Goal: Information Seeking & Learning: Learn about a topic

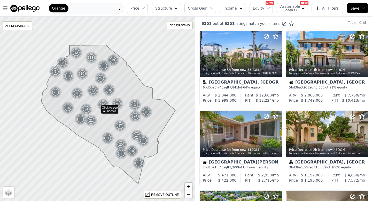
click at [145, 9] on icon "button" at bounding box center [143, 8] width 4 height 4
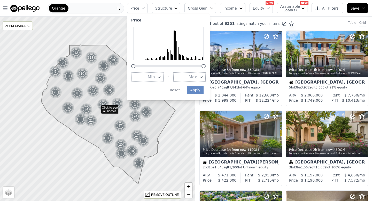
click at [154, 78] on span "Min" at bounding box center [151, 77] width 7 height 6
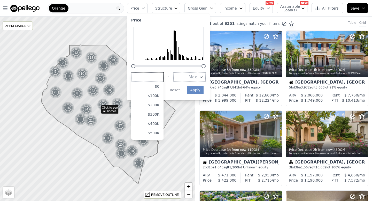
click at [154, 78] on input "number" at bounding box center [147, 76] width 32 height 9
type input "1000000"
click at [202, 77] on icon "button" at bounding box center [201, 76] width 2 height 1
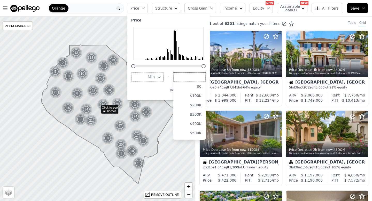
click at [196, 78] on input "number" at bounding box center [189, 76] width 32 height 9
click at [163, 79] on button "Min" at bounding box center [147, 76] width 32 height 9
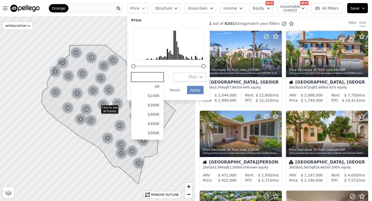
click at [163, 79] on input "number" at bounding box center [147, 76] width 32 height 9
type input "1000000"
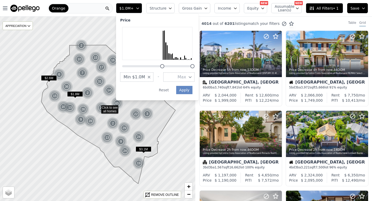
click at [183, 79] on button "Max" at bounding box center [178, 76] width 31 height 9
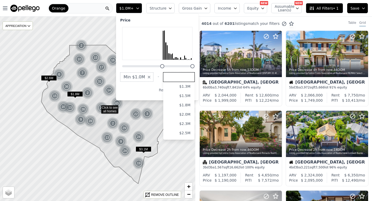
click at [183, 79] on input "number" at bounding box center [178, 76] width 31 height 9
type input "1600000"
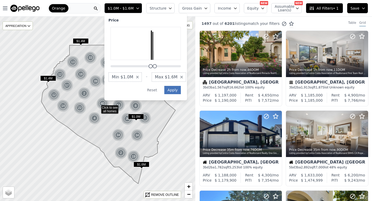
click at [181, 89] on button "Apply" at bounding box center [172, 90] width 17 height 8
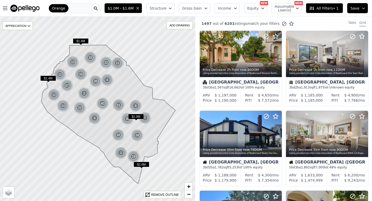
click at [208, 11] on button "Gross Gain" at bounding box center [194, 8] width 31 height 10
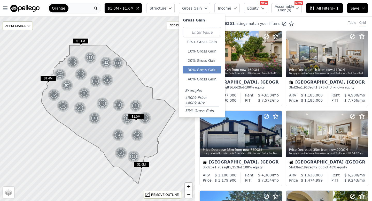
click at [204, 68] on button "30% Gross Gain" at bounding box center [202, 69] width 38 height 7
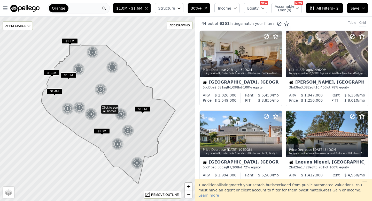
click at [180, 4] on button "Structure" at bounding box center [169, 8] width 28 height 10
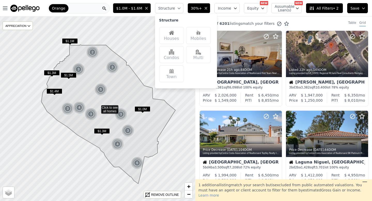
click at [174, 31] on img at bounding box center [171, 32] width 5 height 5
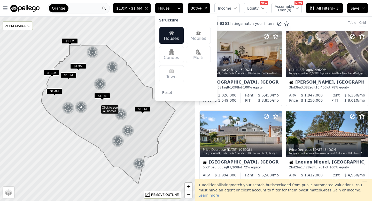
click at [180, 8] on icon "button" at bounding box center [179, 8] width 2 height 1
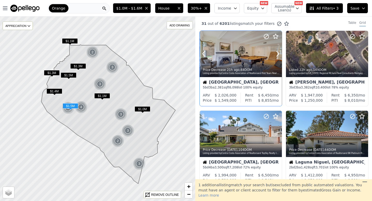
click at [249, 58] on div at bounding box center [265, 47] width 33 height 33
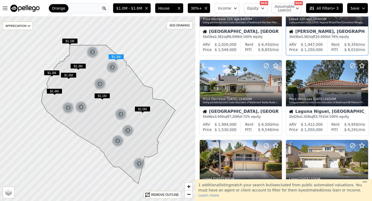
scroll to position [51, 0]
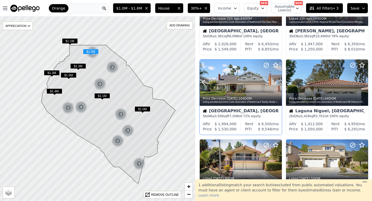
click at [278, 83] on icon at bounding box center [277, 82] width 2 height 5
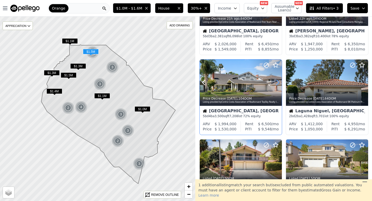
click at [278, 83] on icon at bounding box center [277, 82] width 2 height 5
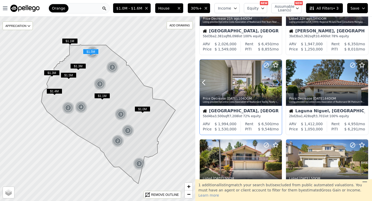
click at [278, 83] on icon at bounding box center [277, 82] width 2 height 5
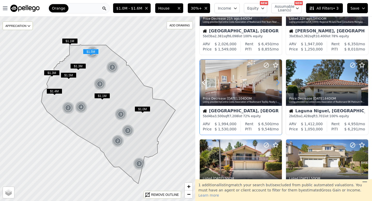
click at [278, 83] on icon at bounding box center [277, 82] width 2 height 5
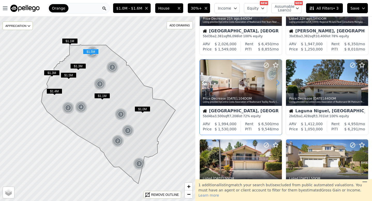
click at [278, 83] on icon at bounding box center [277, 82] width 2 height 5
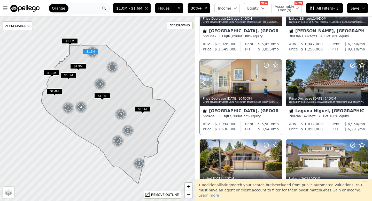
click at [278, 83] on icon at bounding box center [277, 82] width 2 height 5
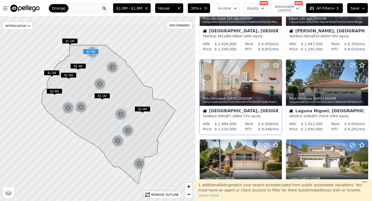
click at [277, 82] on icon at bounding box center [277, 82] width 8 height 8
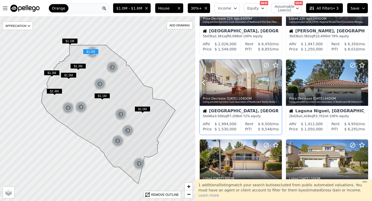
click at [277, 82] on icon at bounding box center [277, 82] width 8 height 8
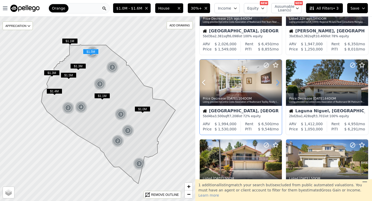
click at [277, 82] on icon at bounding box center [277, 82] width 8 height 8
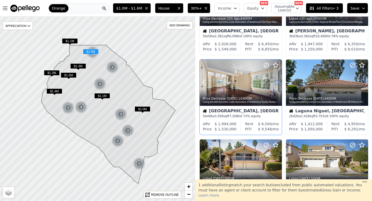
click at [277, 82] on icon at bounding box center [277, 82] width 8 height 8
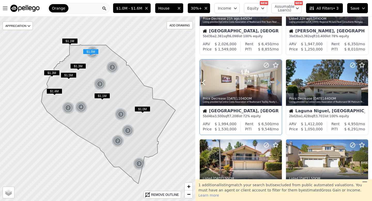
click at [277, 82] on icon at bounding box center [277, 82] width 8 height 8
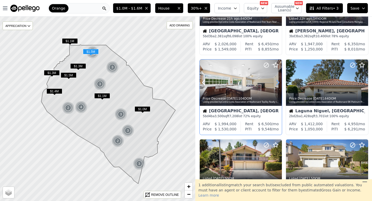
click at [277, 82] on icon at bounding box center [277, 82] width 8 height 8
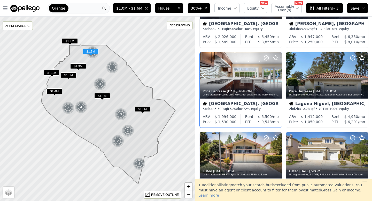
scroll to position [60, 0]
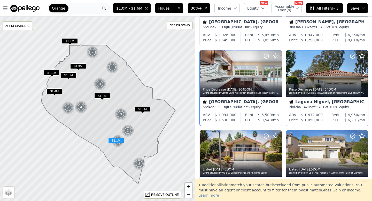
click at [336, 71] on div at bounding box center [351, 66] width 33 height 33
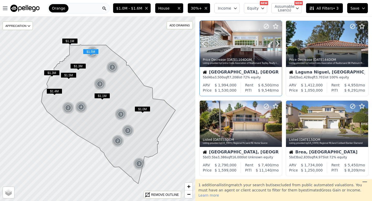
scroll to position [91, 0]
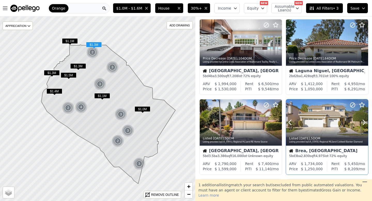
click at [326, 131] on div at bounding box center [327, 133] width 82 height 9
click at [133, 10] on span "$1.0M - $1.6M" at bounding box center [129, 8] width 26 height 5
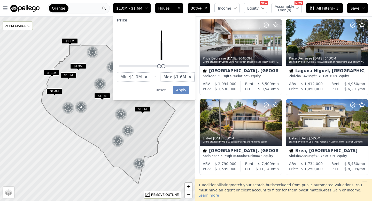
click at [138, 79] on span "Min $1.0M" at bounding box center [130, 77] width 21 height 6
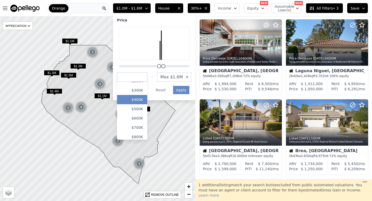
scroll to position [25, 0]
click at [144, 135] on button "$800K" at bounding box center [132, 135] width 30 height 9
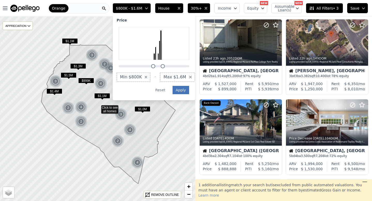
scroll to position [171, 0]
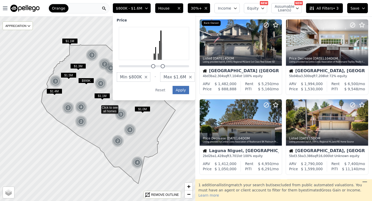
click at [185, 89] on button "Apply" at bounding box center [180, 90] width 17 height 8
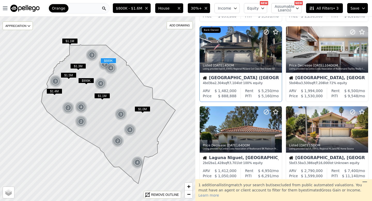
scroll to position [162, 0]
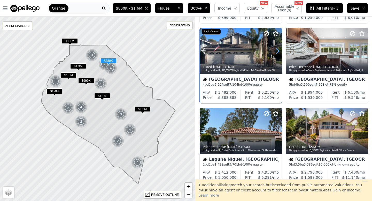
click at [277, 51] on icon at bounding box center [277, 51] width 8 height 8
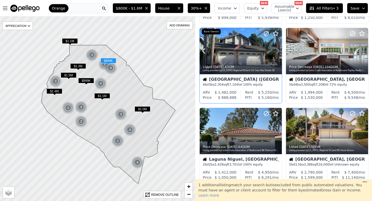
click at [277, 51] on icon at bounding box center [277, 51] width 8 height 8
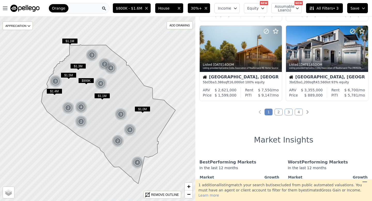
scroll to position [402, 0]
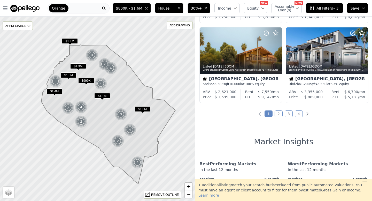
click at [277, 114] on link "2" at bounding box center [278, 113] width 8 height 7
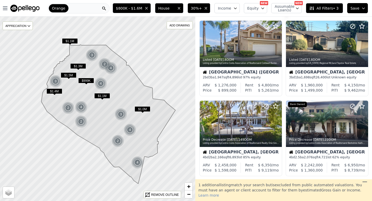
scroll to position [0, 0]
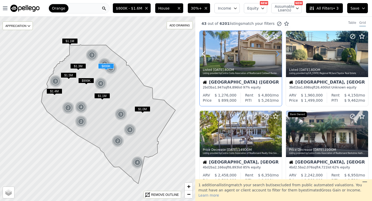
click at [276, 53] on icon at bounding box center [277, 54] width 8 height 8
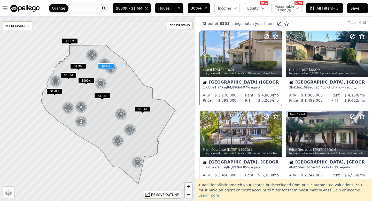
click at [276, 53] on icon at bounding box center [277, 54] width 8 height 8
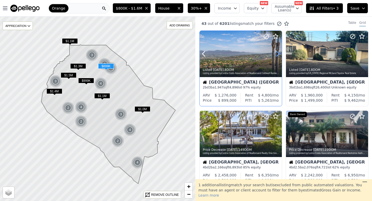
click at [276, 53] on icon at bounding box center [277, 54] width 8 height 8
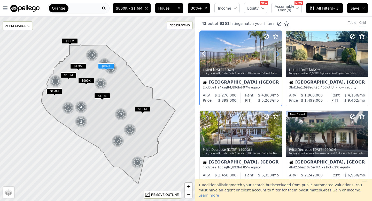
click at [276, 53] on icon at bounding box center [277, 54] width 8 height 8
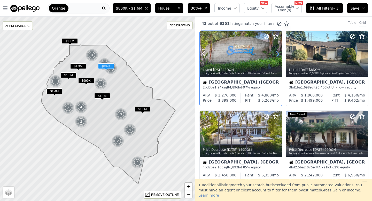
click at [276, 53] on icon at bounding box center [277, 54] width 8 height 8
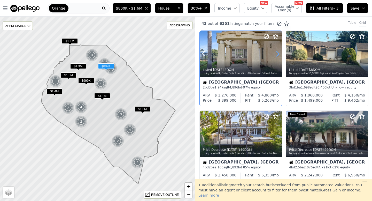
click at [276, 53] on icon at bounding box center [277, 54] width 8 height 8
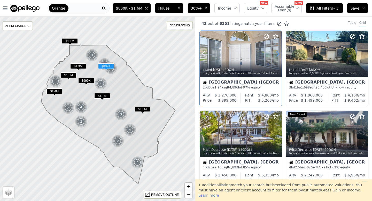
click at [276, 53] on icon at bounding box center [277, 54] width 8 height 8
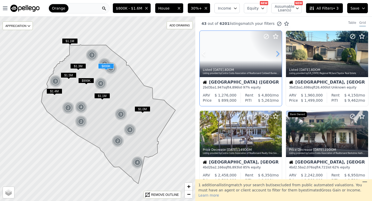
click at [276, 53] on icon at bounding box center [277, 54] width 8 height 8
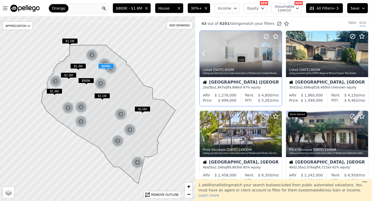
click at [276, 53] on icon at bounding box center [277, 54] width 8 height 8
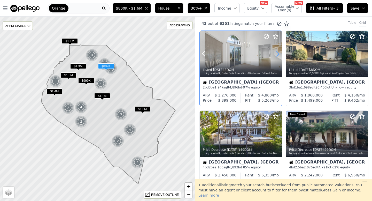
click at [276, 53] on icon at bounding box center [277, 54] width 8 height 8
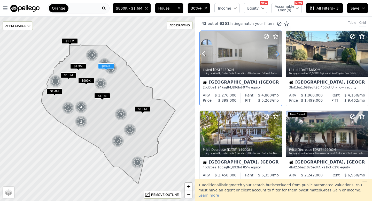
click at [276, 53] on icon at bounding box center [277, 54] width 8 height 8
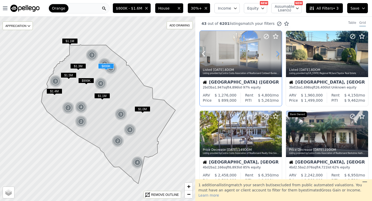
click at [276, 53] on icon at bounding box center [277, 54] width 8 height 8
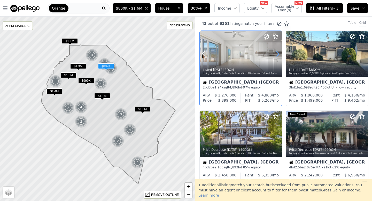
click at [276, 53] on icon at bounding box center [277, 54] width 8 height 8
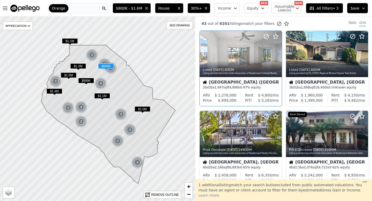
click at [276, 53] on icon at bounding box center [277, 54] width 8 height 8
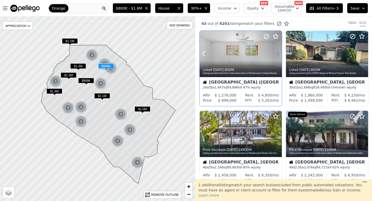
click at [276, 53] on icon at bounding box center [277, 54] width 8 height 8
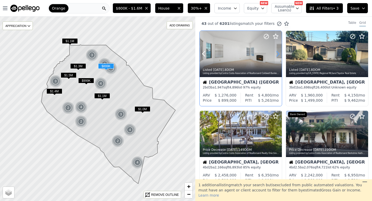
click at [276, 53] on icon at bounding box center [277, 54] width 8 height 8
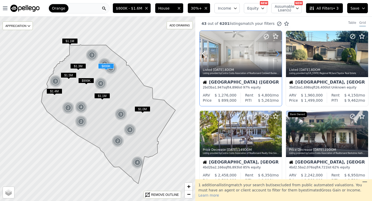
click at [276, 53] on icon at bounding box center [277, 54] width 8 height 8
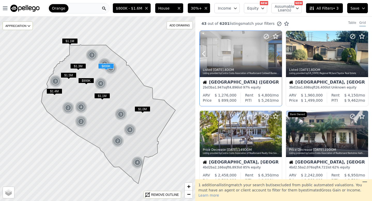
click at [276, 53] on icon at bounding box center [277, 54] width 8 height 8
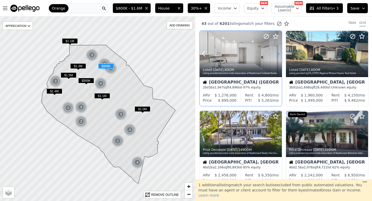
click at [276, 53] on icon at bounding box center [277, 54] width 8 height 8
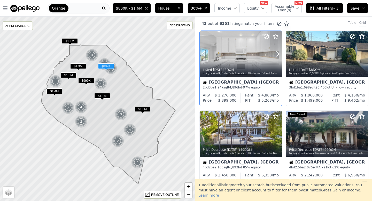
click at [253, 55] on div at bounding box center [265, 47] width 33 height 33
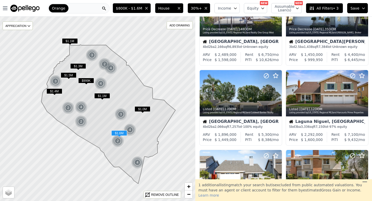
scroll to position [202, 0]
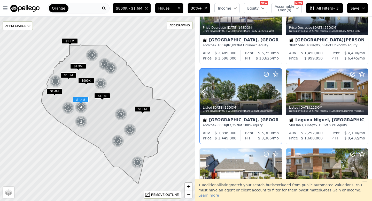
click at [260, 97] on div at bounding box center [265, 84] width 33 height 33
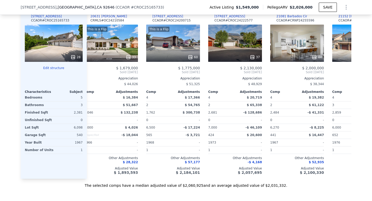
scroll to position [550, 0]
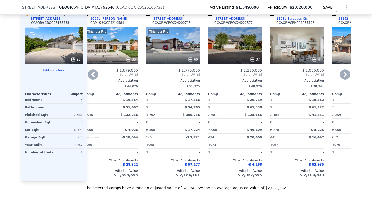
click at [104, 42] on div "This is a Flip 33" at bounding box center [111, 45] width 54 height 37
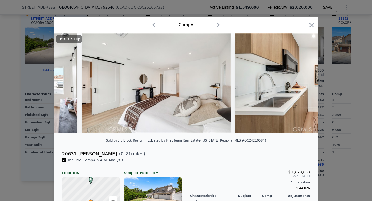
scroll to position [0, 3491]
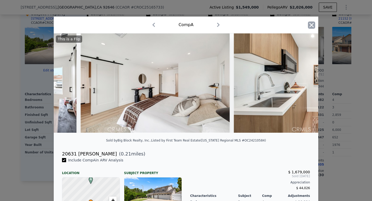
click at [309, 23] on icon "button" at bounding box center [311, 24] width 7 height 7
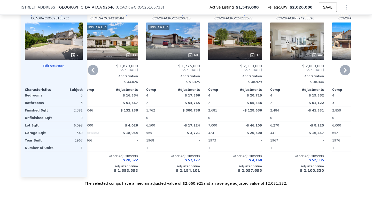
scroll to position [0, 11]
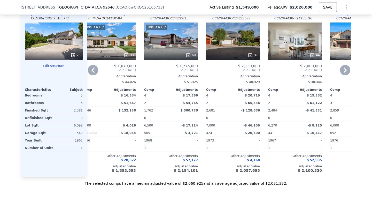
click at [179, 46] on div "This is a Flip 60" at bounding box center [171, 40] width 54 height 37
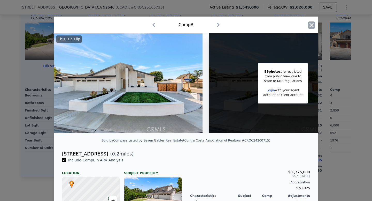
click at [313, 25] on icon "button" at bounding box center [311, 24] width 7 height 7
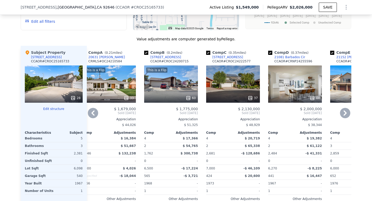
scroll to position [368, 0]
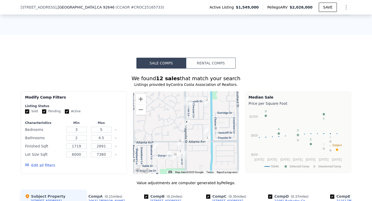
click at [199, 126] on div at bounding box center [186, 132] width 106 height 83
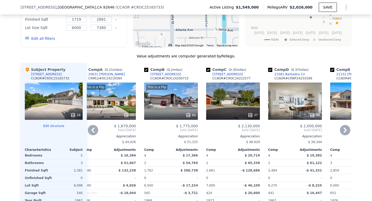
scroll to position [391, 0]
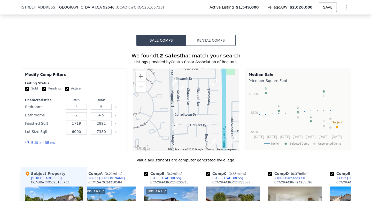
drag, startPoint x: 185, startPoint y: 109, endPoint x: 185, endPoint y: 135, distance: 25.8
click at [185, 135] on div at bounding box center [186, 109] width 106 height 83
click at [171, 86] on div at bounding box center [186, 109] width 106 height 83
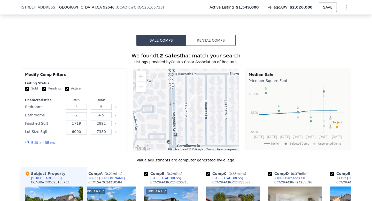
click at [177, 96] on div at bounding box center [186, 109] width 106 height 83
click at [187, 97] on div at bounding box center [186, 109] width 106 height 83
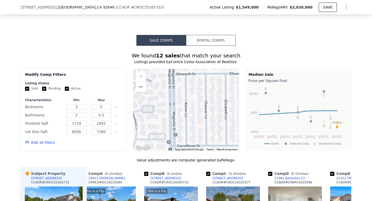
click at [187, 97] on div at bounding box center [186, 109] width 106 height 83
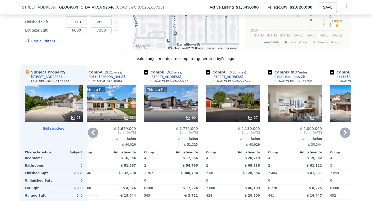
click at [98, 78] on div "20631 Kelvin Ln" at bounding box center [106, 77] width 37 height 4
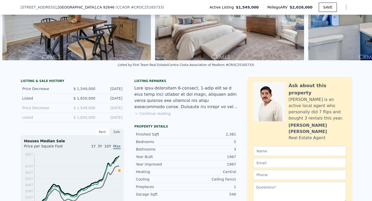
scroll to position [0, 0]
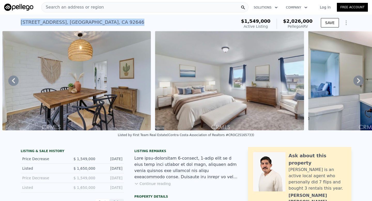
drag, startPoint x: 17, startPoint y: 21, endPoint x: 152, endPoint y: 21, distance: 135.0
click at [152, 21] on div "9001 Oceanwood Dr , Huntington Beach , CA 92646 Active at $1.549m (~ARV $2.026m…" at bounding box center [186, 22] width 372 height 17
copy div "9001 Oceanwood Dr , Huntington Beach , CA 92646"
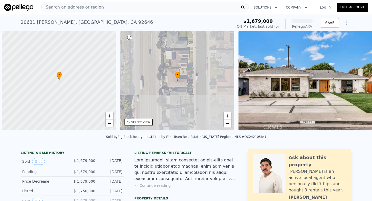
scroll to position [0, 2]
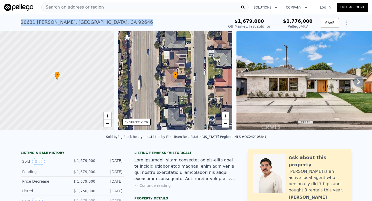
drag, startPoint x: 18, startPoint y: 25, endPoint x: 126, endPoint y: 23, distance: 108.7
click at [126, 23] on div "20631 Kelvin Ln , Huntington Beach , CA 92646 Sold Dec 2024 for $1.679m (~ARV $…" at bounding box center [186, 22] width 372 height 17
copy div "20631 Kelvin Ln , Huntington Beach , CA 92646"
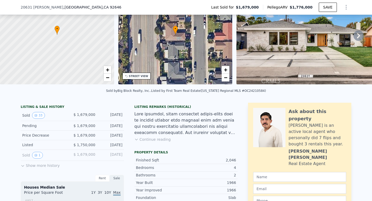
scroll to position [5, 0]
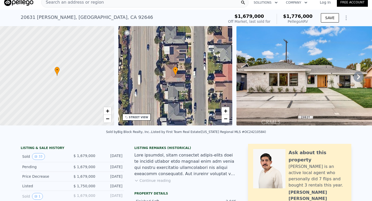
click at [125, 106] on div "• + −" at bounding box center [175, 75] width 114 height 99
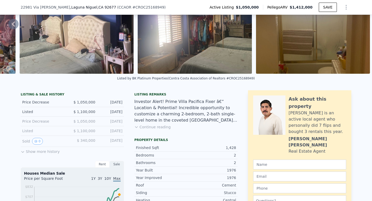
scroll to position [54, 0]
click at [163, 128] on button "Continue reading" at bounding box center [152, 126] width 36 height 5
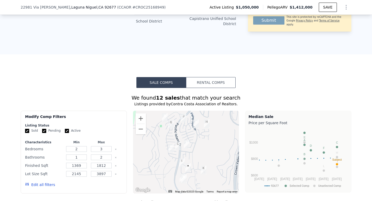
scroll to position [388, 0]
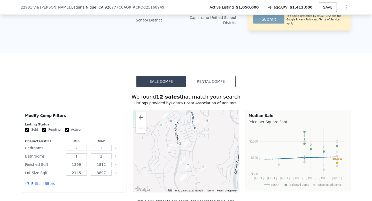
click at [184, 156] on div at bounding box center [186, 150] width 106 height 83
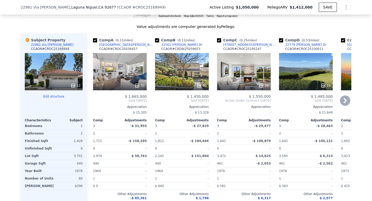
scroll to position [551, 0]
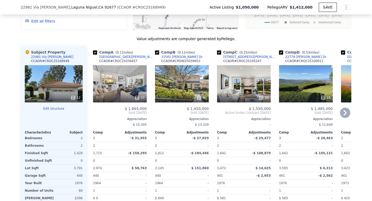
click at [122, 73] on div "37" at bounding box center [120, 83] width 54 height 37
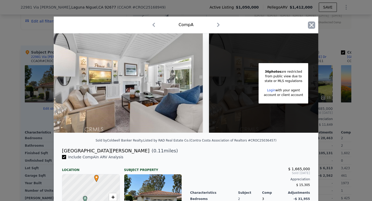
click at [309, 28] on icon "button" at bounding box center [311, 24] width 7 height 7
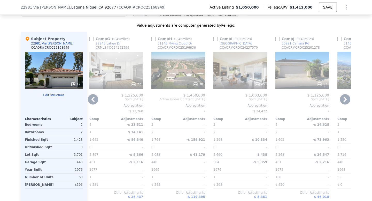
scroll to position [549, 0]
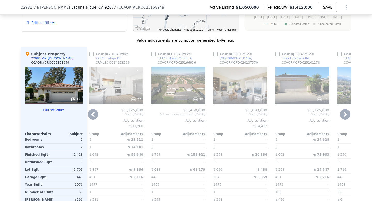
click at [248, 80] on div "45" at bounding box center [240, 85] width 54 height 37
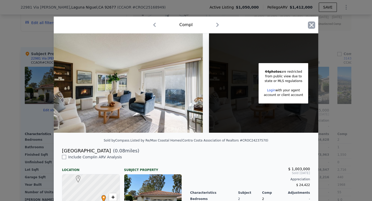
click at [310, 22] on icon "button" at bounding box center [311, 24] width 7 height 7
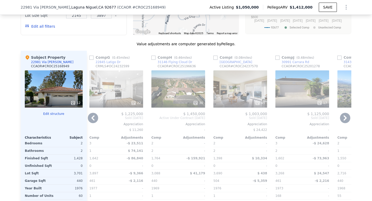
scroll to position [545, 0]
click at [189, 83] on div "30" at bounding box center [178, 89] width 54 height 37
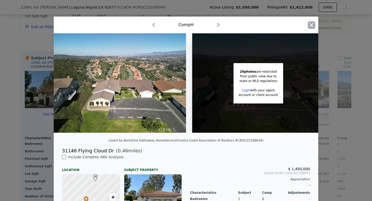
click at [313, 23] on icon "button" at bounding box center [311, 25] width 4 height 4
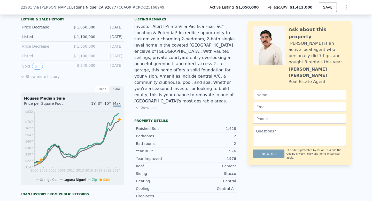
scroll to position [127, 0]
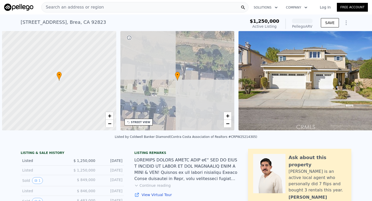
scroll to position [0, 2]
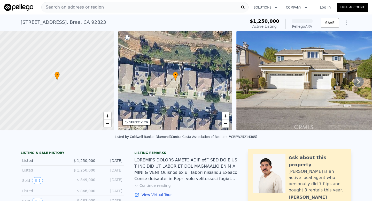
click at [353, 84] on img at bounding box center [310, 80] width 149 height 99
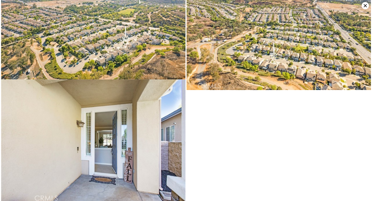
scroll to position [2254, 0]
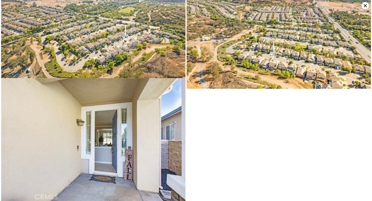
click at [364, 5] on icon at bounding box center [364, 5] width 3 height 3
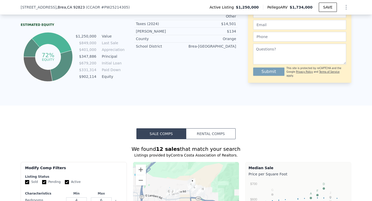
scroll to position [375, 0]
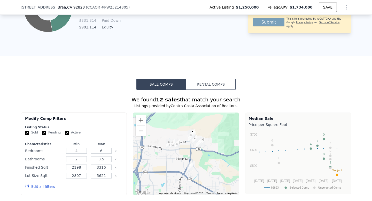
click at [202, 136] on div at bounding box center [186, 153] width 106 height 83
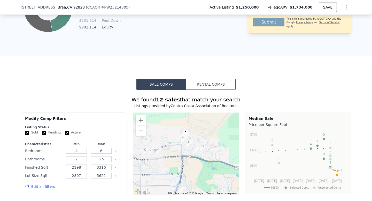
click at [202, 136] on div at bounding box center [186, 153] width 106 height 83
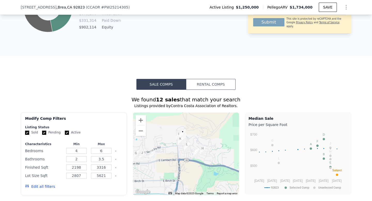
click at [202, 136] on div at bounding box center [186, 153] width 106 height 83
click at [193, 136] on div at bounding box center [186, 153] width 106 height 83
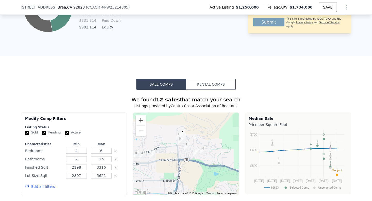
click at [141, 117] on button "Zoom in" at bounding box center [141, 120] width 10 height 10
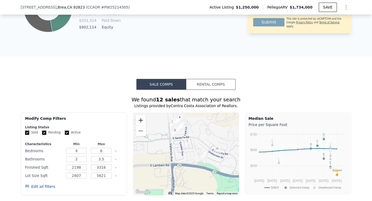
click at [141, 117] on button "Zoom in" at bounding box center [141, 120] width 10 height 10
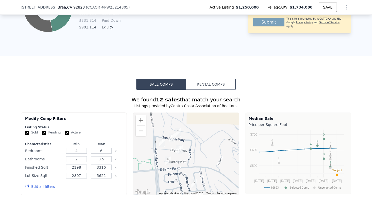
drag, startPoint x: 176, startPoint y: 132, endPoint x: 180, endPoint y: 174, distance: 41.8
click at [180, 174] on div at bounding box center [186, 153] width 106 height 83
click at [142, 120] on button "Zoom in" at bounding box center [141, 120] width 10 height 10
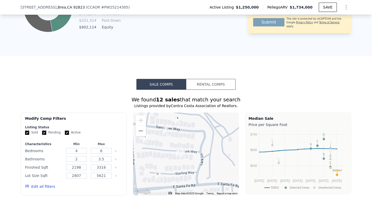
drag, startPoint x: 189, startPoint y: 141, endPoint x: 197, endPoint y: 145, distance: 9.0
click at [197, 145] on div at bounding box center [186, 153] width 106 height 83
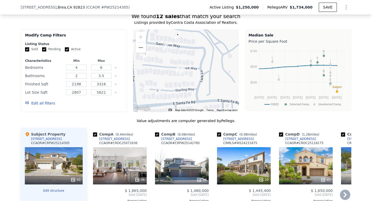
scroll to position [441, 0]
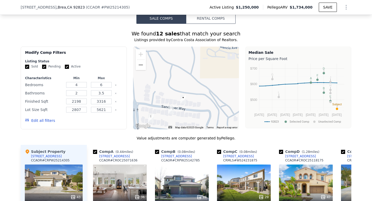
drag, startPoint x: 196, startPoint y: 83, endPoint x: 201, endPoint y: 131, distance: 47.8
click at [201, 131] on div "We found 12 sales that match your search Listings provided by Contra Costa Asso…" at bounding box center [186, 182] width 330 height 305
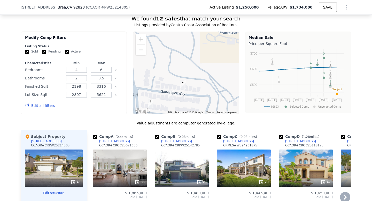
scroll to position [466, 0]
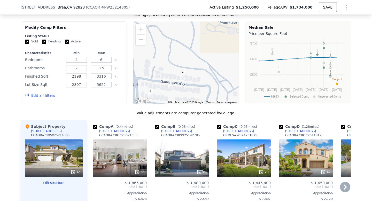
click at [134, 159] on div "36" at bounding box center [120, 157] width 54 height 37
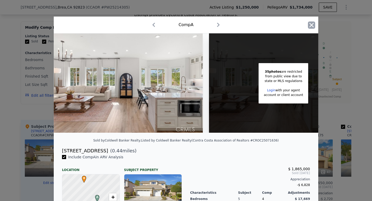
click at [311, 23] on icon "button" at bounding box center [311, 24] width 7 height 7
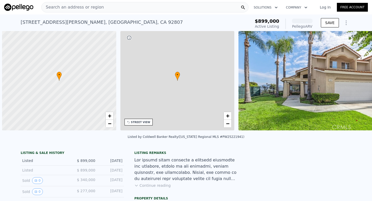
scroll to position [0, 2]
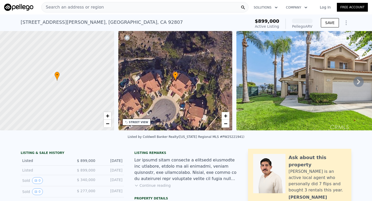
click at [358, 81] on icon at bounding box center [358, 81] width 10 height 10
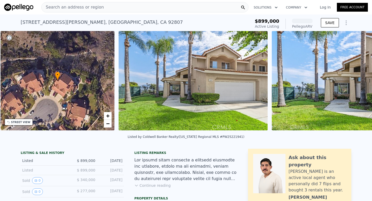
scroll to position [0, 120]
click at [358, 81] on img at bounding box center [345, 80] width 149 height 99
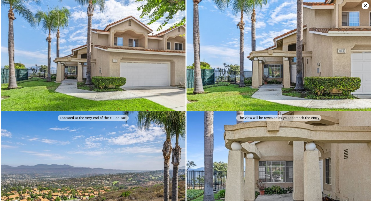
click at [358, 111] on img at bounding box center [278, 172] width 184 height 123
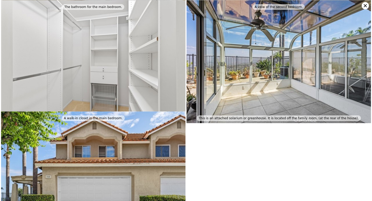
scroll to position [1901, 0]
click at [364, 6] on icon at bounding box center [364, 5] width 7 height 7
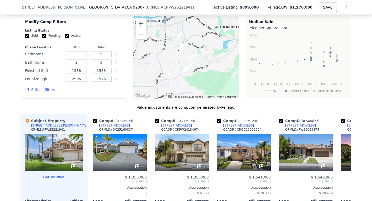
scroll to position [393, 0]
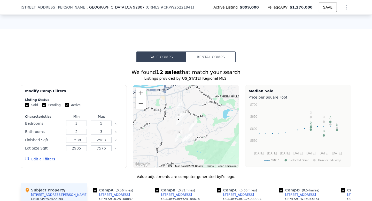
click at [184, 112] on img "6076 E Montefino Ln" at bounding box center [185, 113] width 6 height 9
click at [197, 110] on div at bounding box center [186, 126] width 106 height 83
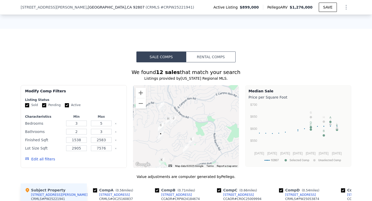
click at [194, 111] on div at bounding box center [186, 126] width 106 height 83
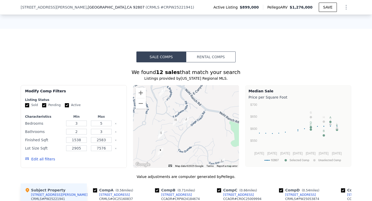
drag, startPoint x: 176, startPoint y: 145, endPoint x: 211, endPoint y: 131, distance: 37.5
click at [211, 131] on div at bounding box center [186, 126] width 106 height 83
click at [162, 134] on img "735 S Palomino" at bounding box center [161, 134] width 6 height 9
click at [166, 135] on div at bounding box center [186, 126] width 106 height 83
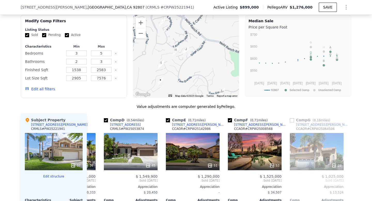
scroll to position [459, 0]
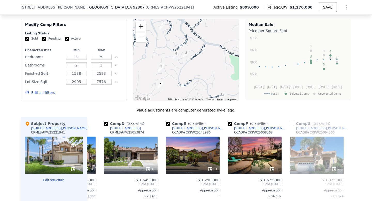
click at [141, 22] on button "Zoom in" at bounding box center [141, 26] width 10 height 10
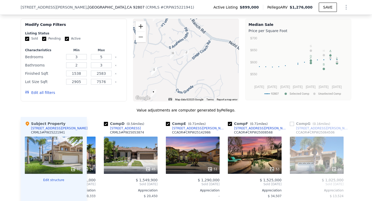
click at [141, 22] on button "Zoom in" at bounding box center [141, 26] width 10 height 10
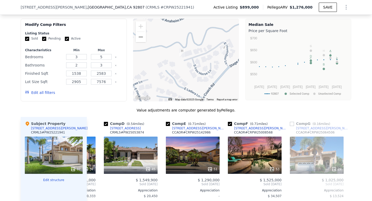
drag, startPoint x: 153, startPoint y: 53, endPoint x: 234, endPoint y: 53, distance: 81.1
click at [234, 53] on div at bounding box center [186, 60] width 106 height 83
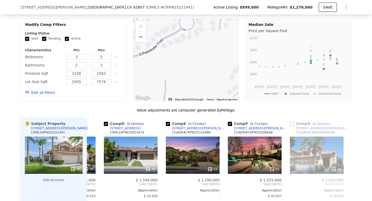
drag, startPoint x: 209, startPoint y: 61, endPoint x: 175, endPoint y: 35, distance: 43.0
click at [175, 36] on div at bounding box center [186, 60] width 106 height 83
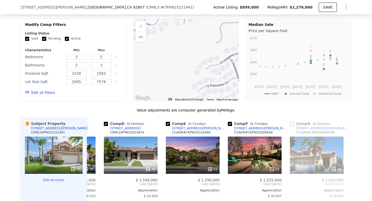
click at [216, 75] on img "735 S Palomino Ln" at bounding box center [219, 75] width 6 height 9
click at [217, 75] on img "735 S Palomino Ln" at bounding box center [219, 75] width 6 height 9
click at [218, 75] on img "735 S Palomino" at bounding box center [220, 75] width 6 height 9
click at [220, 75] on img "735 S Palomino" at bounding box center [220, 75] width 6 height 9
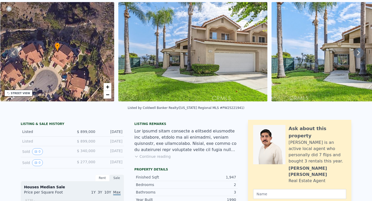
scroll to position [0, 0]
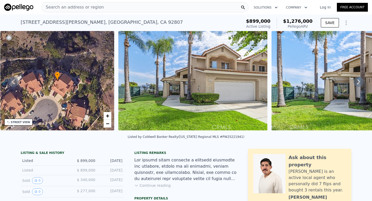
click at [166, 184] on button "Continue reading" at bounding box center [152, 185] width 36 height 5
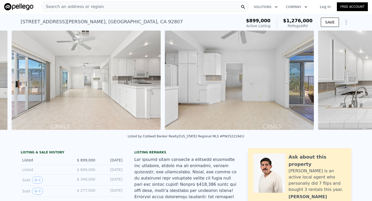
scroll to position [0, 3264]
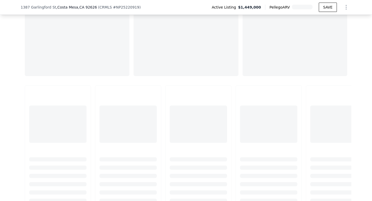
scroll to position [652, 0]
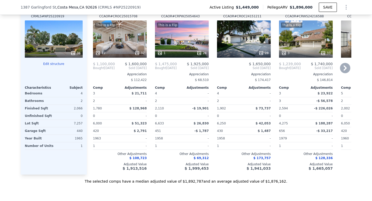
click at [187, 26] on div "This is a Flip" at bounding box center [181, 24] width 49 height 5
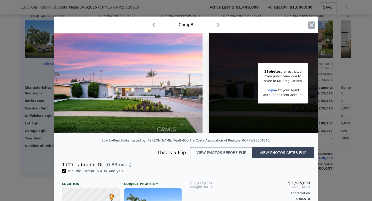
click at [310, 23] on icon "button" at bounding box center [311, 25] width 4 height 4
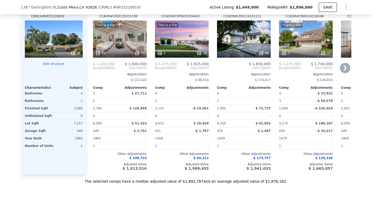
click at [170, 71] on div "$ 1,475,000 $ 1,925,000 Bought Sep 2024 Sold May 2025 Appreciation $ 68,510 Com…" at bounding box center [182, 116] width 54 height 108
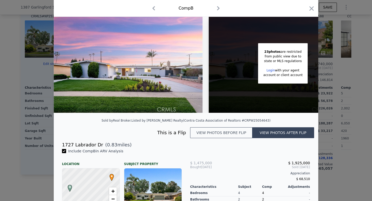
scroll to position [20, 0]
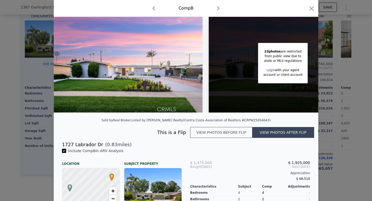
click at [172, 128] on div "This is a Flip View photos before flip View photos after flip" at bounding box center [186, 134] width 264 height 14
click at [232, 134] on button "View photos before flip" at bounding box center [221, 132] width 62 height 11
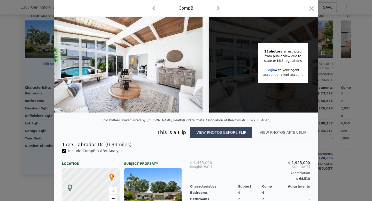
click at [307, 134] on button "View photos after flip" at bounding box center [283, 132] width 62 height 11
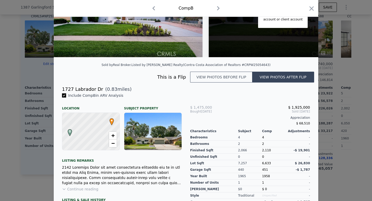
scroll to position [76, 0]
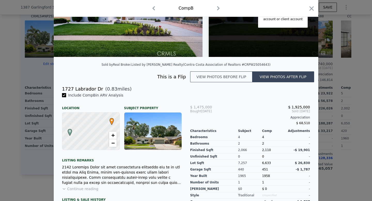
click at [219, 82] on div "This is a Flip View photos before flip View photos after flip" at bounding box center [186, 78] width 264 height 14
click at [218, 78] on button "View photos before flip" at bounding box center [221, 76] width 62 height 11
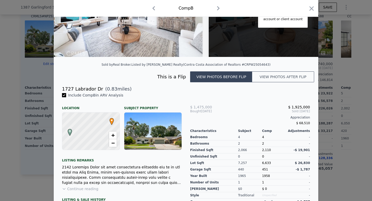
click at [218, 78] on button "View photos before flip" at bounding box center [221, 76] width 62 height 11
click at [204, 112] on div "Bought Sep 2024" at bounding box center [210, 111] width 40 height 4
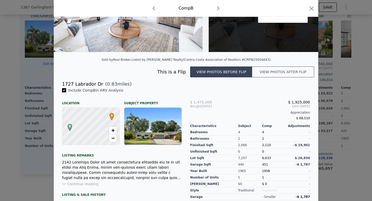
scroll to position [118, 0]
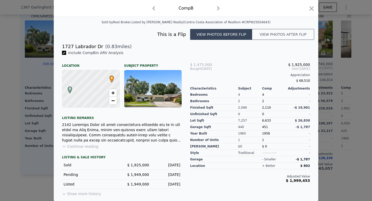
click at [94, 190] on button "Show more history" at bounding box center [81, 192] width 39 height 7
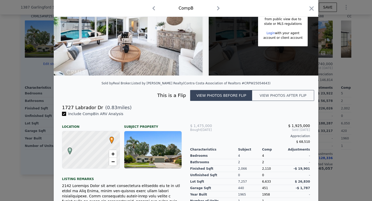
scroll to position [0, 0]
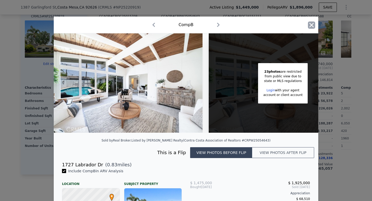
click at [310, 27] on icon "button" at bounding box center [311, 24] width 7 height 7
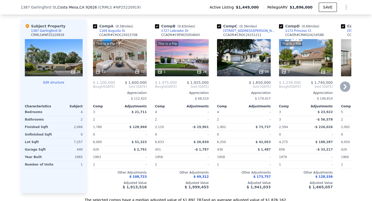
scroll to position [629, 0]
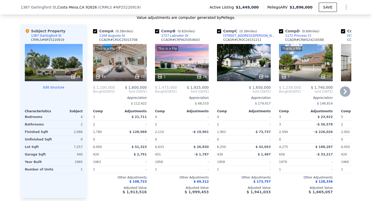
click at [176, 37] on div "1727 Labrador Dr" at bounding box center [174, 36] width 27 height 4
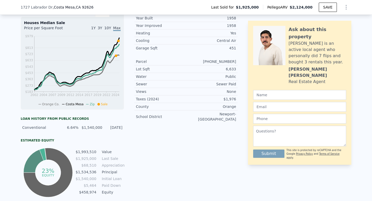
scroll to position [208, 0]
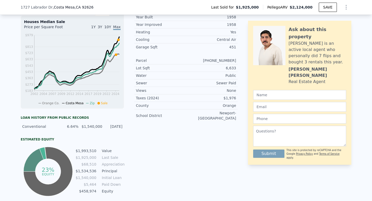
drag, startPoint x: 81, startPoint y: 126, endPoint x: 118, endPoint y: 126, distance: 36.9
click at [118, 126] on div "Conventional 6.64% $1,540,000 [DATE]" at bounding box center [72, 126] width 103 height 9
click at [144, 137] on div "Listing Remarks (Historical) Continue reading Property details Finished Sqft 2,…" at bounding box center [185, 67] width 103 height 260
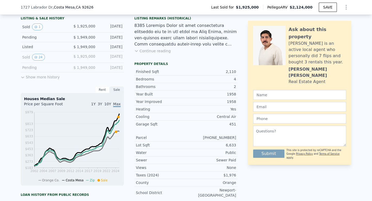
scroll to position [128, 0]
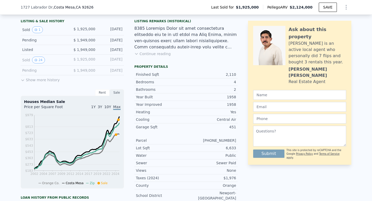
click at [169, 51] on div "Listing Remarks (Historical) Continue reading" at bounding box center [185, 40] width 103 height 43
click at [164, 52] on button "Continue reading" at bounding box center [152, 53] width 36 height 5
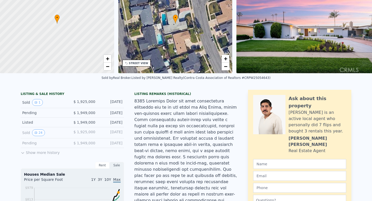
scroll to position [2, 0]
